Goal: Task Accomplishment & Management: Manage account settings

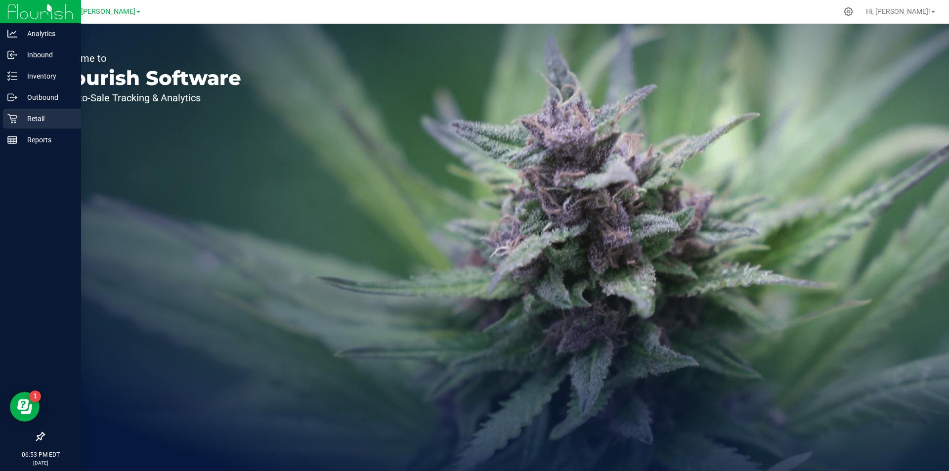
click at [45, 122] on p "Retail" at bounding box center [46, 119] width 59 height 12
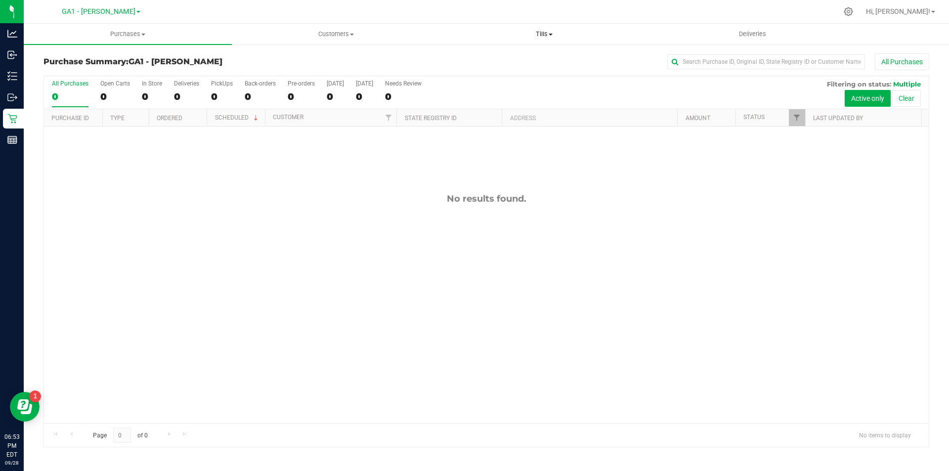
click at [562, 28] on uib-tab-heading "Tills Manage tills Reconcile e-payments" at bounding box center [544, 34] width 207 height 20
click at [488, 58] on span "Manage tills" at bounding box center [473, 59] width 67 height 8
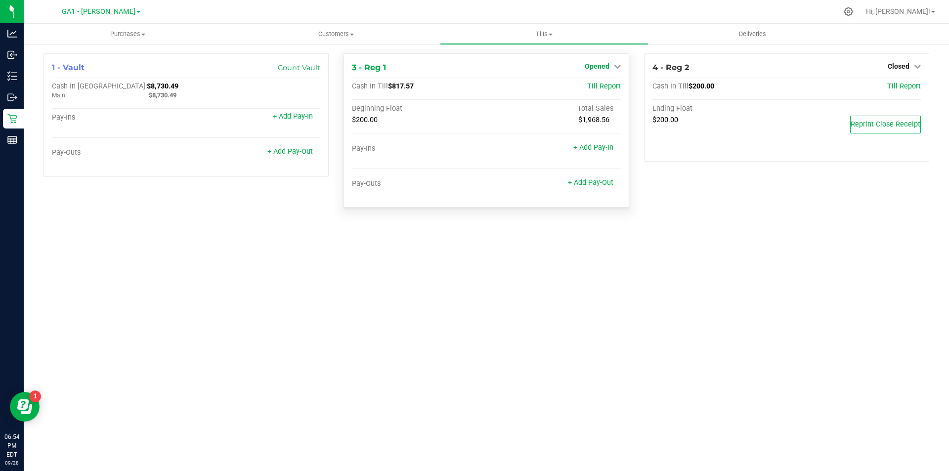
click at [616, 66] on icon at bounding box center [617, 66] width 7 height 7
click at [608, 87] on link "Close Till" at bounding box center [598, 87] width 27 height 8
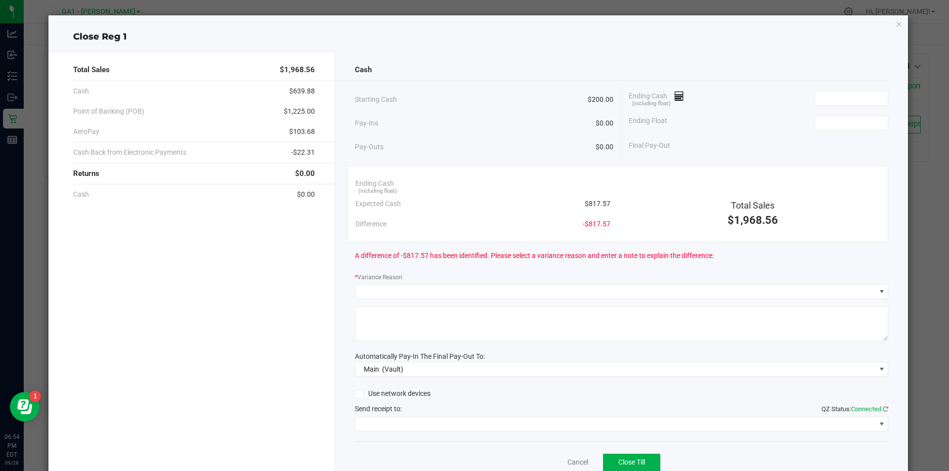
click at [867, 106] on div "Ending Cash (including float)" at bounding box center [759, 98] width 260 height 25
click at [866, 105] on div "Ending Cash (including float)" at bounding box center [759, 98] width 260 height 25
click at [866, 103] on input at bounding box center [851, 98] width 73 height 14
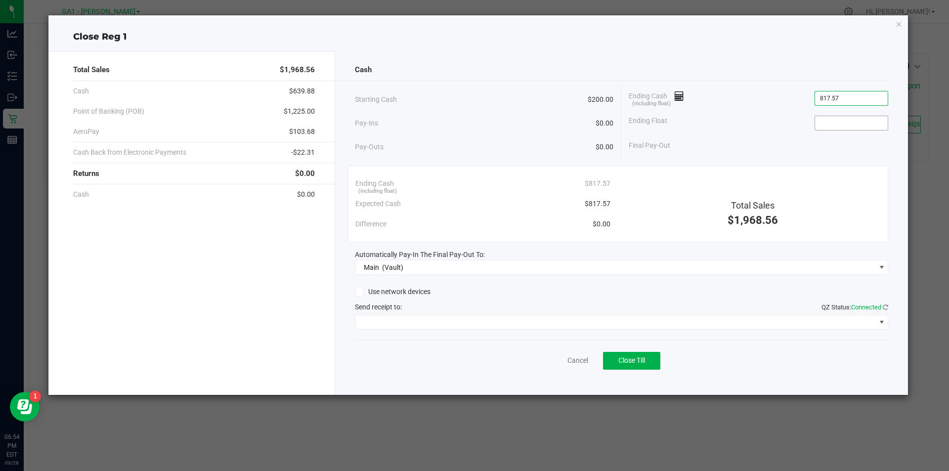
type input "$817.57"
click at [850, 119] on input at bounding box center [851, 123] width 73 height 14
type input "$200.00"
click at [828, 156] on div "Starting Cash $200.00 Pay-Ins $0.00 Pay-Outs $0.00 Ending Cash (including float…" at bounding box center [622, 123] width 534 height 75
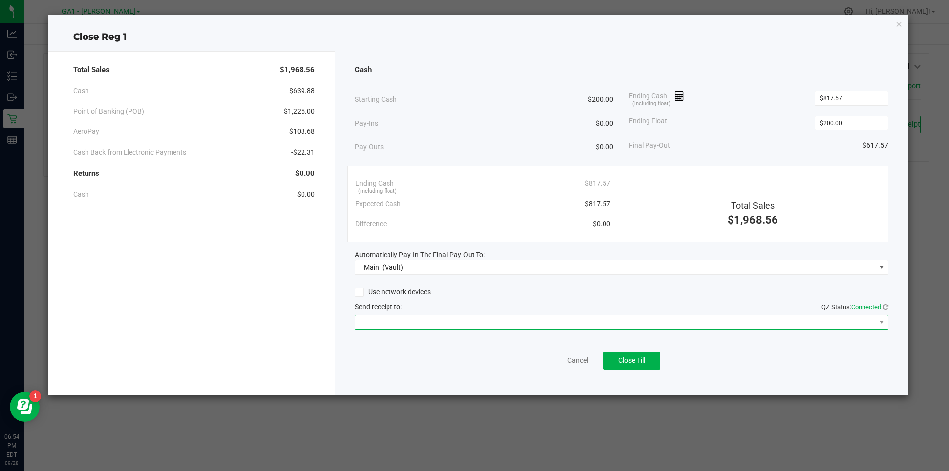
click at [376, 325] on span at bounding box center [616, 322] width 521 height 14
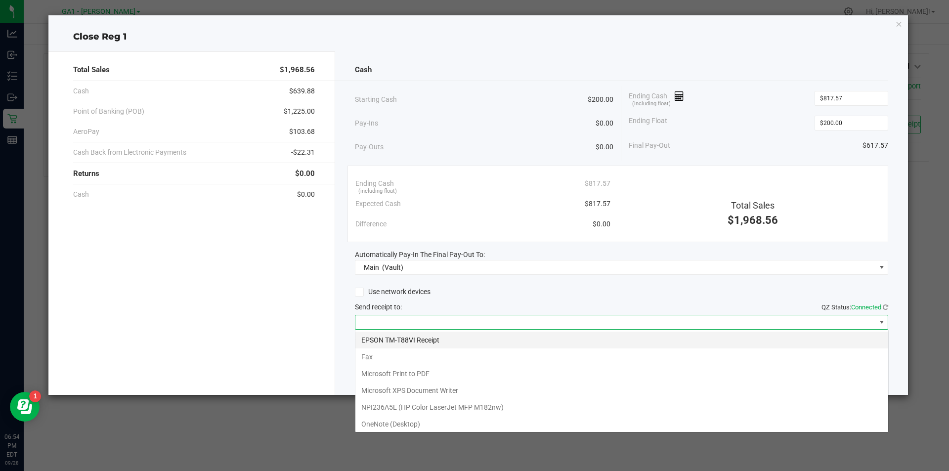
scroll to position [15, 534]
click at [405, 343] on Receipt "EPSON TM-T88VI Receipt" at bounding box center [622, 340] width 533 height 17
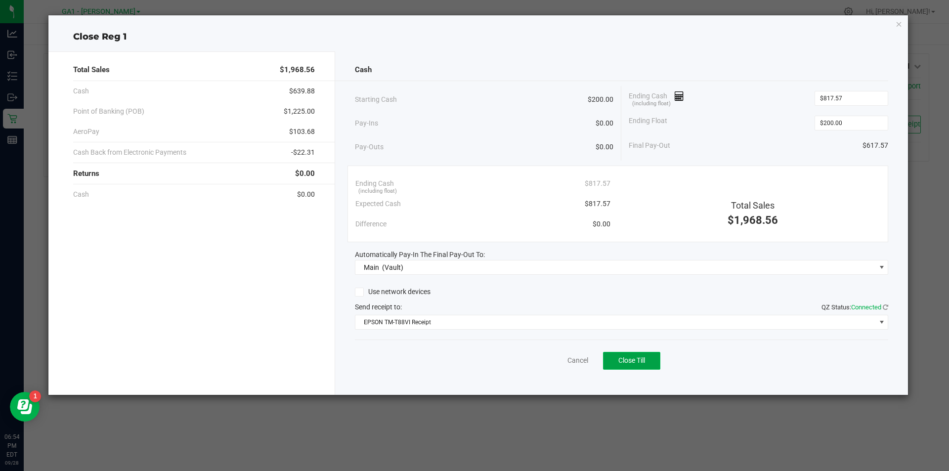
click at [657, 366] on button "Close Till" at bounding box center [631, 361] width 57 height 18
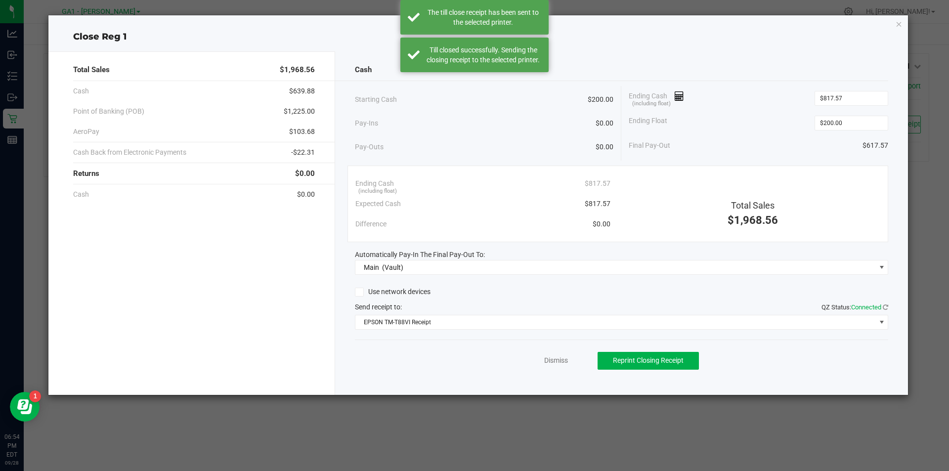
click at [557, 366] on div "Dismiss Reprint Closing Receipt" at bounding box center [622, 359] width 534 height 38
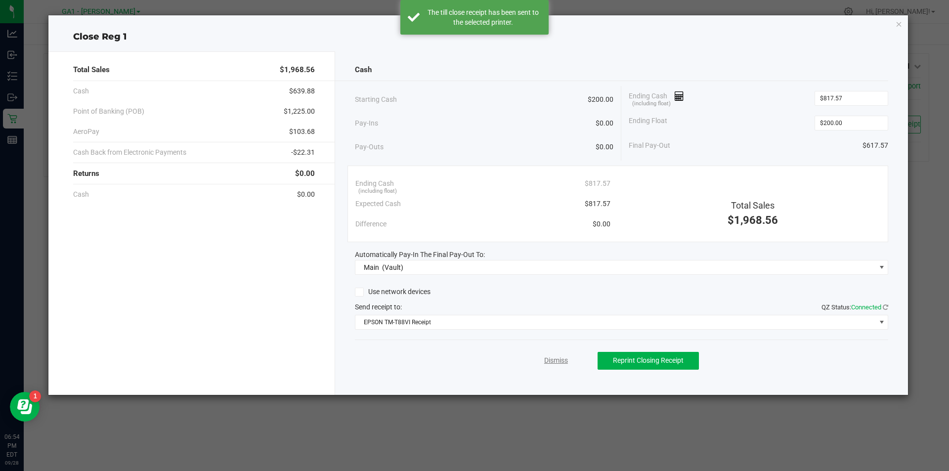
click at [557, 365] on link "Dismiss" at bounding box center [556, 361] width 24 height 10
